Goal: Information Seeking & Learning: Learn about a topic

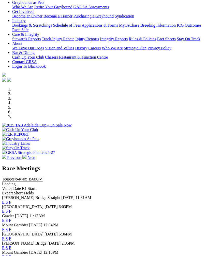
scroll to position [83, 0]
click at [11, 218] on link "F" at bounding box center [10, 220] width 2 height 4
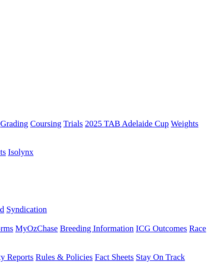
scroll to position [0, 5]
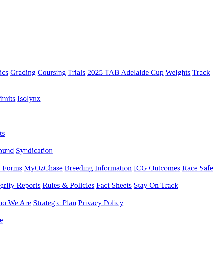
scroll to position [0, 3]
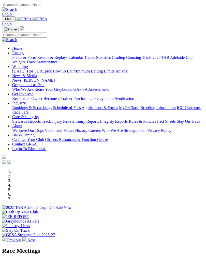
click at [6, 238] on img at bounding box center [4, 240] width 4 height 4
